Goal: Task Accomplishment & Management: Use online tool/utility

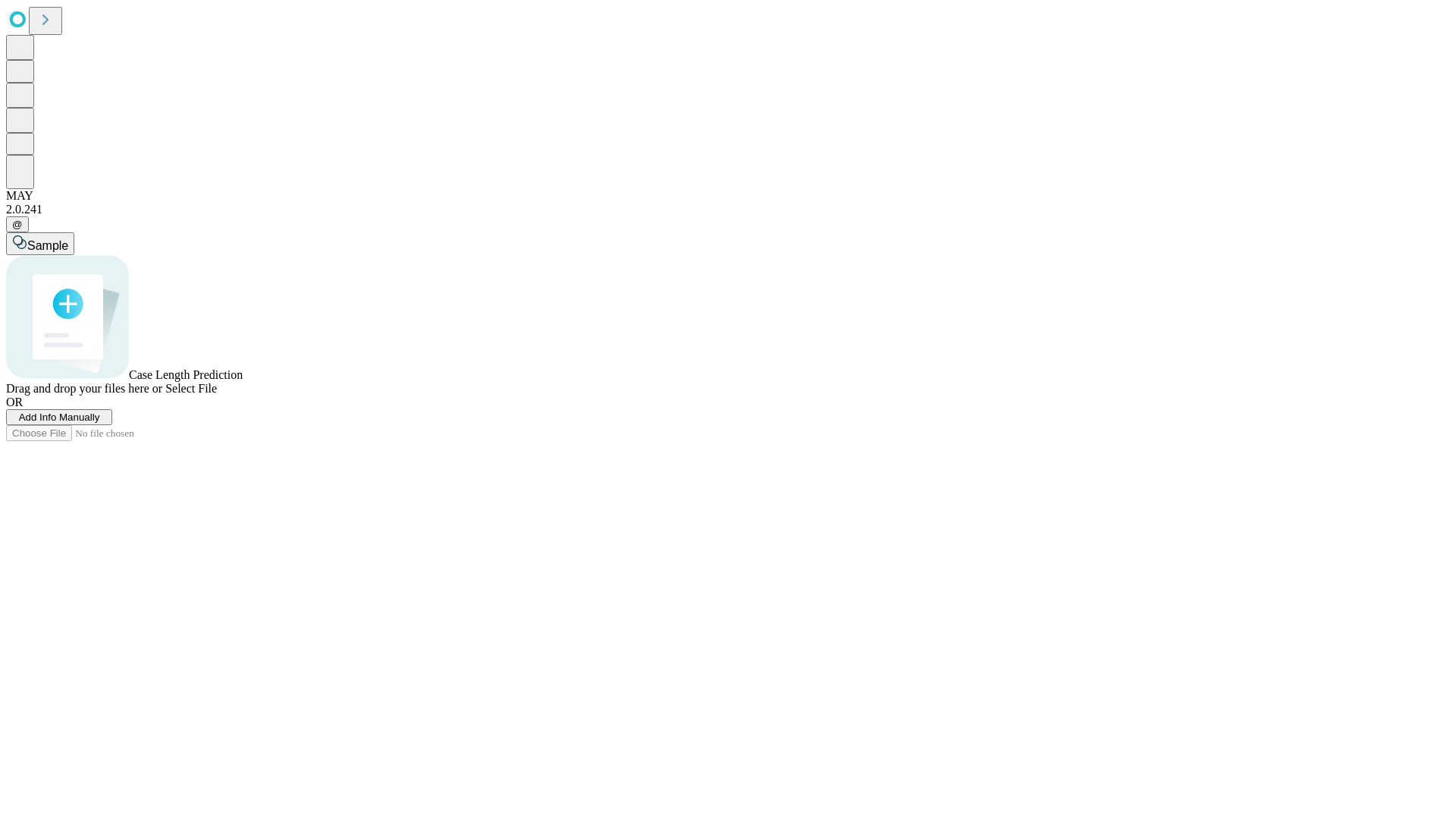
click at [100, 423] on span "Add Info Manually" at bounding box center [60, 417] width 81 height 12
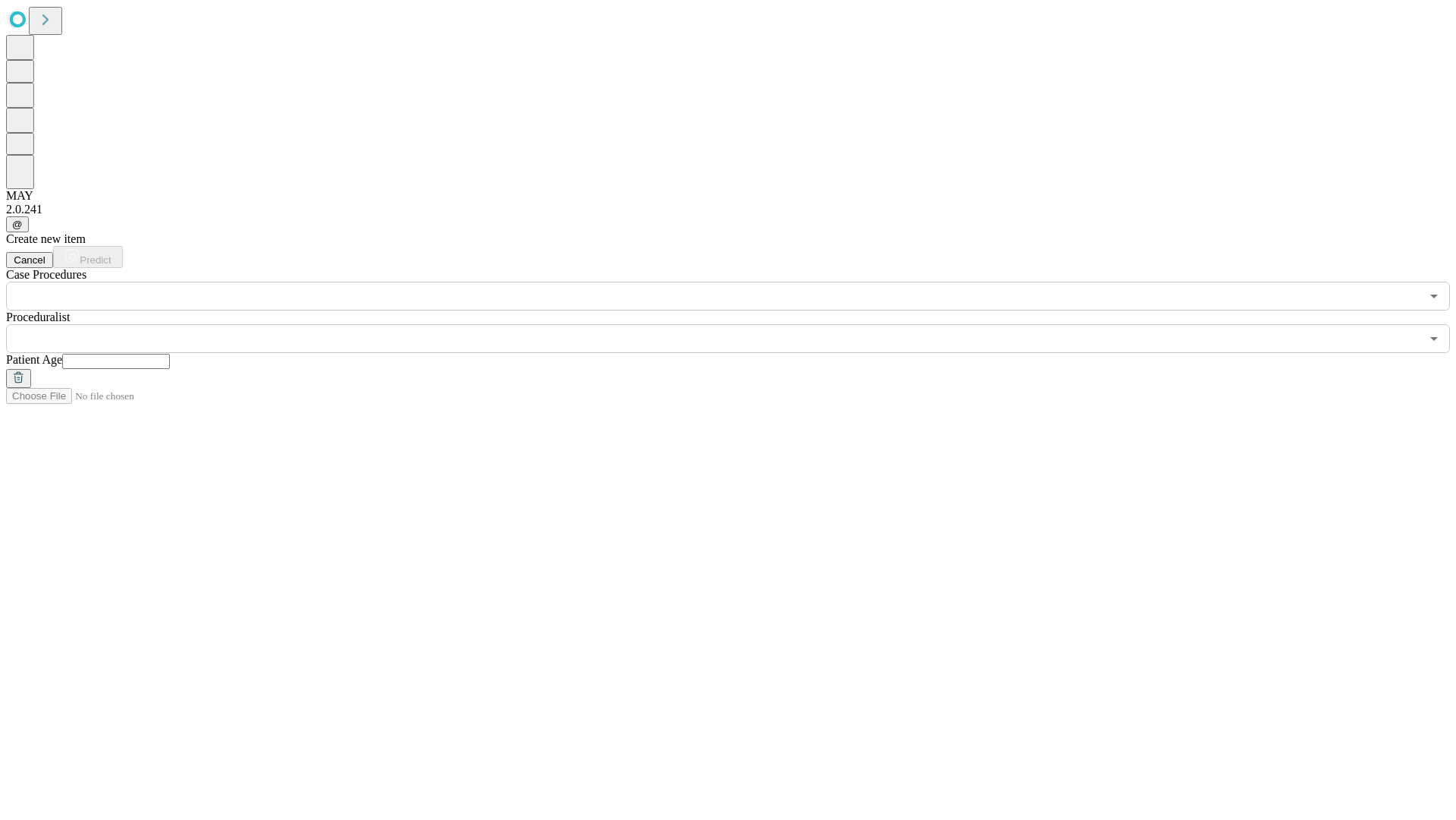
click at [169, 354] on input "text" at bounding box center [115, 361] width 107 height 15
type input "**"
click at [738, 324] on input "text" at bounding box center [713, 338] width 1415 height 29
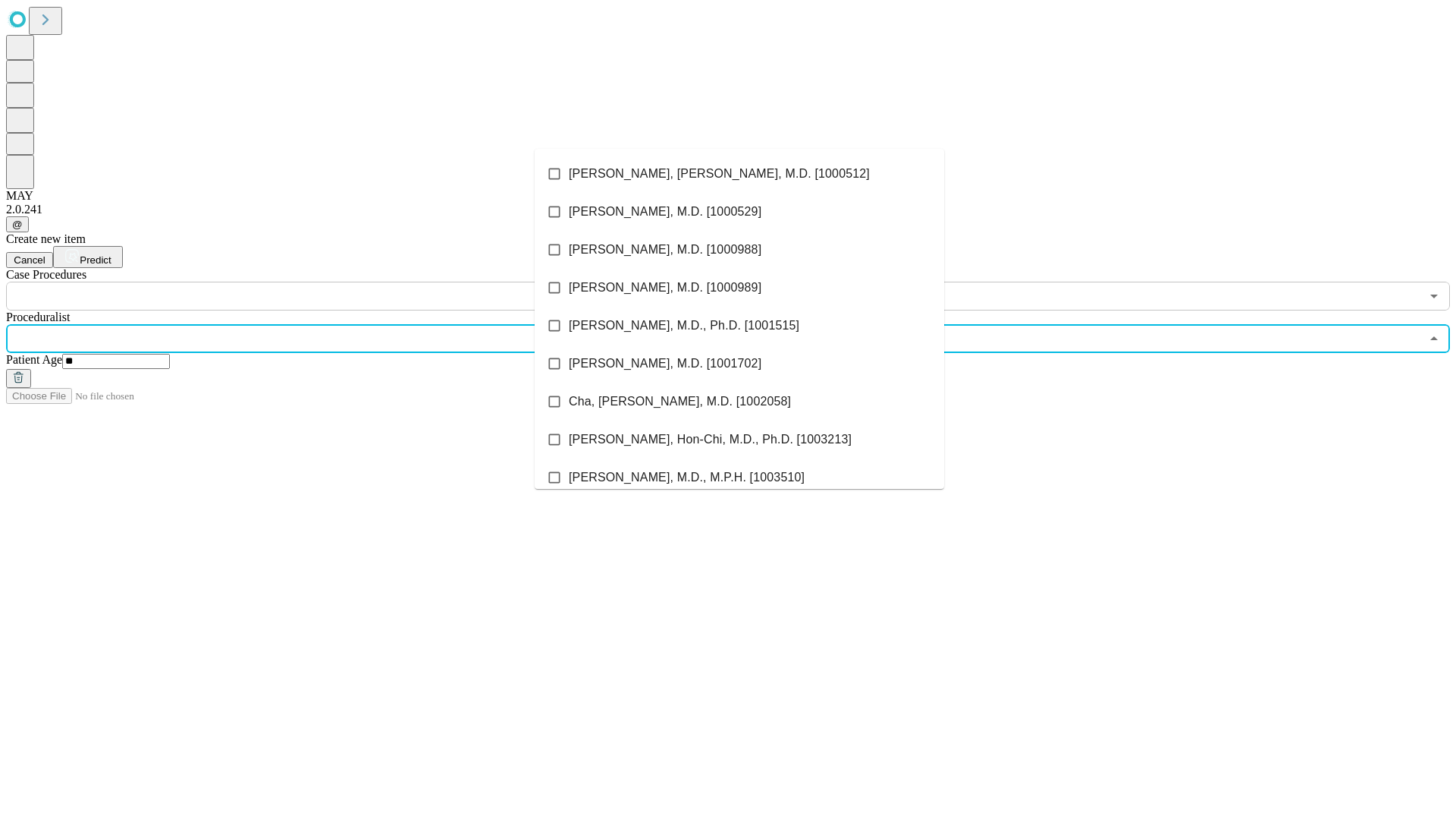
click at [739, 174] on li "[PERSON_NAME], [PERSON_NAME], M.D. [1000512]" at bounding box center [739, 174] width 409 height 38
click at [318, 281] on input "text" at bounding box center [713, 296] width 1415 height 29
